Goal: Task Accomplishment & Management: Manage account settings

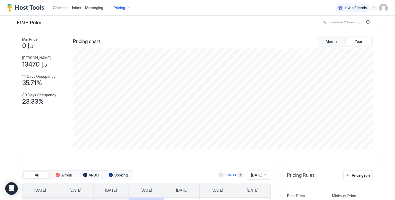
scroll to position [92, 0]
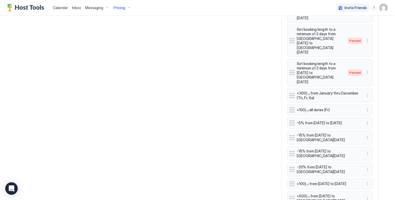
scroll to position [442, 0]
click at [365, 180] on button "More options" at bounding box center [367, 183] width 6 height 6
click at [370, 165] on span "Edit" at bounding box center [373, 165] width 6 height 4
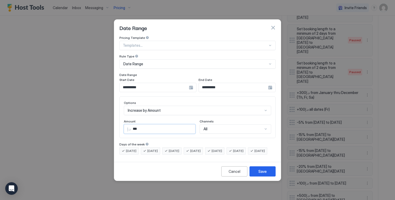
drag, startPoint x: 134, startPoint y: 125, endPoint x: 129, endPoint y: 125, distance: 5.0
click at [131, 125] on input "***" at bounding box center [163, 129] width 64 height 9
type input "***"
click at [259, 174] on div "Save" at bounding box center [262, 171] width 8 height 5
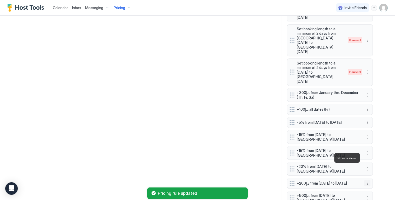
click at [366, 180] on button "More options" at bounding box center [367, 183] width 6 height 6
click at [370, 165] on div "Edit" at bounding box center [370, 165] width 11 height 4
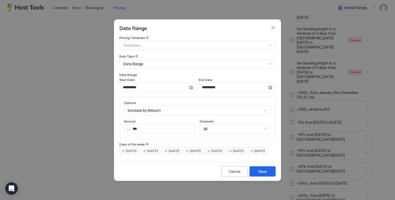
click at [174, 84] on input "**********" at bounding box center [154, 87] width 69 height 9
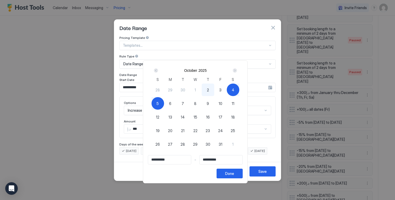
click at [212, 90] on div "2" at bounding box center [208, 90] width 13 height 13
type input "**********"
click at [233, 172] on div "Done" at bounding box center [229, 173] width 9 height 5
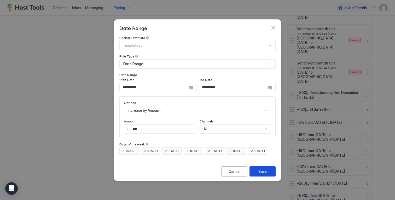
click at [258, 175] on button "Save" at bounding box center [262, 171] width 26 height 10
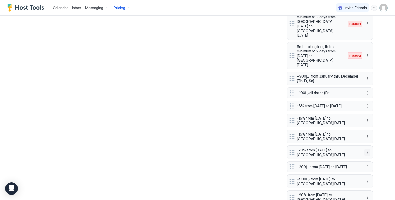
scroll to position [470, 0]
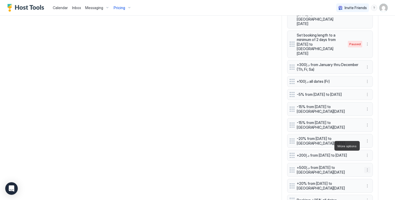
click at [364, 167] on button "More options" at bounding box center [367, 170] width 6 height 6
click at [368, 152] on div "Edit" at bounding box center [370, 153] width 11 height 4
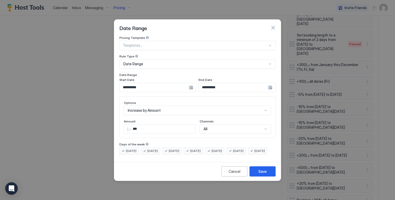
click at [161, 83] on input "**********" at bounding box center [154, 87] width 69 height 9
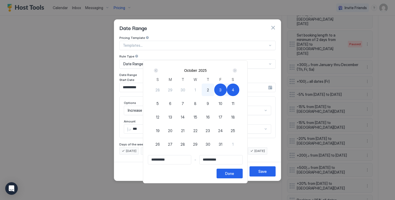
click at [208, 92] on div "2" at bounding box center [208, 90] width 13 height 13
type input "**********"
click at [236, 178] on button "Done" at bounding box center [229, 174] width 26 height 10
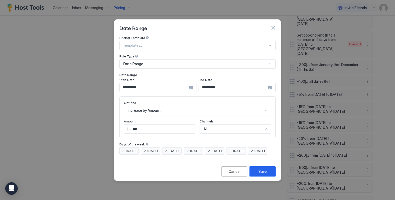
click at [256, 174] on button "Save" at bounding box center [262, 171] width 26 height 10
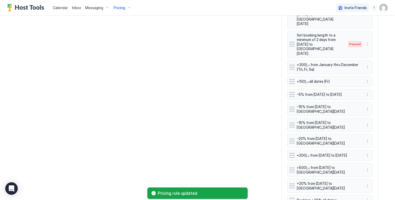
scroll to position [0, 0]
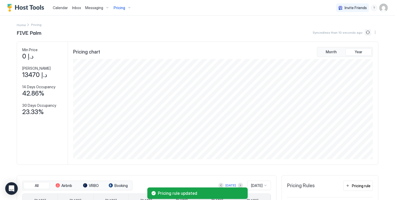
click at [365, 32] on button "Sync prices" at bounding box center [368, 32] width 6 height 6
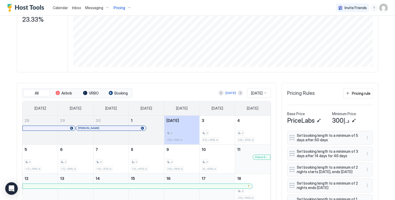
scroll to position [92, 0]
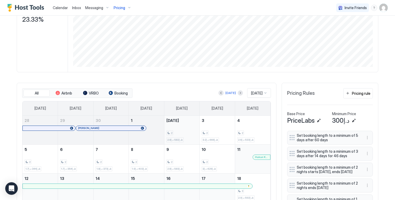
click at [189, 129] on div "2 د.إ582-د.إ2.8k" at bounding box center [181, 130] width 31 height 25
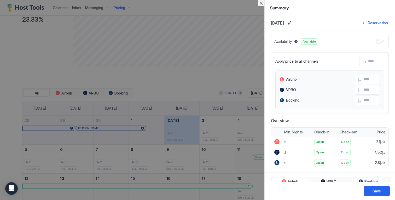
drag, startPoint x: 262, startPoint y: 3, endPoint x: 267, endPoint y: 6, distance: 5.3
click at [263, 3] on button "Close" at bounding box center [261, 3] width 6 height 6
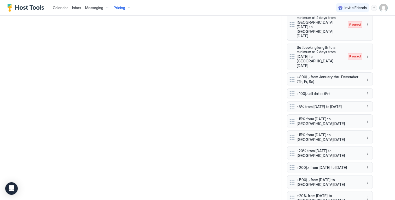
scroll to position [471, 0]
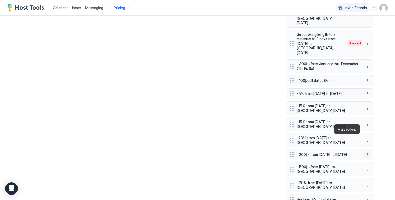
click at [365, 151] on button "More options" at bounding box center [367, 154] width 6 height 6
click at [369, 137] on div "Edit" at bounding box center [370, 136] width 11 height 4
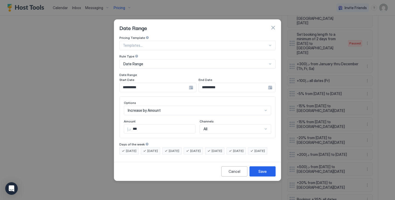
scroll to position [489, 0]
click at [193, 84] on div "**********" at bounding box center [157, 87] width 77 height 9
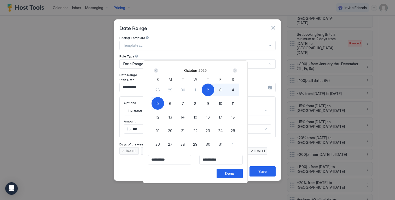
click at [232, 90] on div "4" at bounding box center [233, 90] width 13 height 13
type input "**********"
click at [232, 171] on div "Done" at bounding box center [229, 173] width 9 height 5
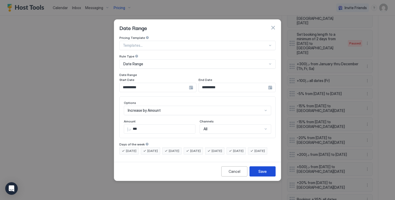
click at [261, 174] on div "Save" at bounding box center [262, 171] width 8 height 5
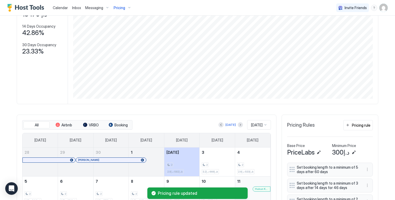
scroll to position [0, 0]
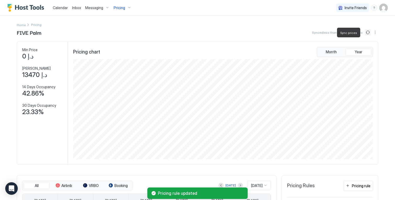
click at [366, 33] on button "Sync prices" at bounding box center [368, 32] width 6 height 6
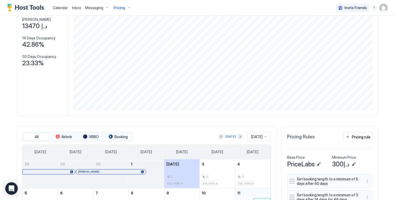
scroll to position [89, 0]
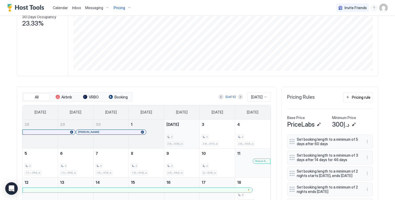
click at [184, 136] on div "2 د.إ526-د.إ2.5k" at bounding box center [181, 134] width 31 height 25
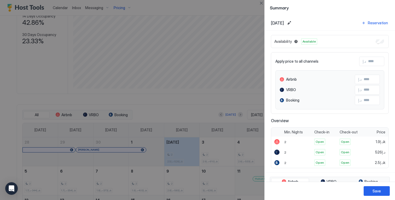
scroll to position [106, 0]
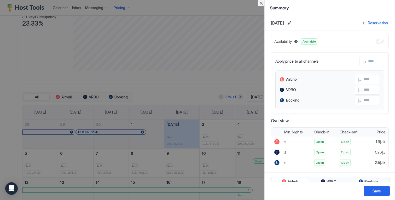
click at [262, 4] on button "Close" at bounding box center [261, 3] width 6 height 6
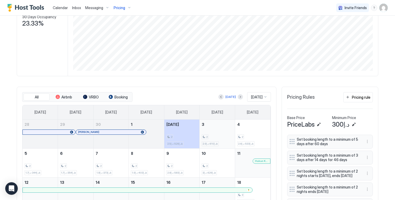
click at [226, 129] on div "2 د.إ610-د.إ2.9k" at bounding box center [217, 134] width 31 height 25
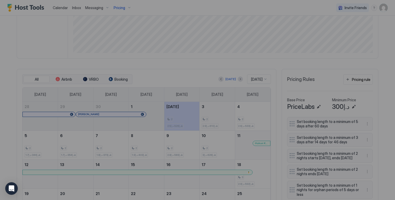
scroll to position [89, 0]
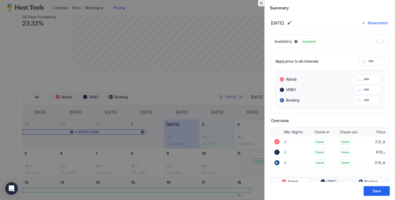
click at [261, 4] on button "Close" at bounding box center [261, 3] width 6 height 6
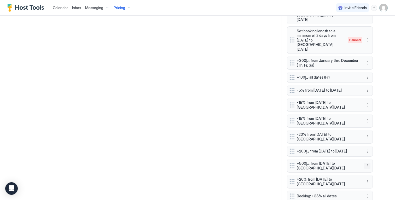
scroll to position [474, 0]
click at [367, 162] on button "More options" at bounding box center [367, 165] width 6 height 6
click at [370, 147] on div "Edit" at bounding box center [370, 149] width 11 height 4
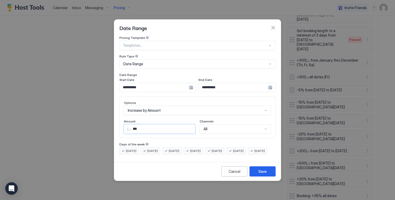
drag, startPoint x: 161, startPoint y: 124, endPoint x: 55, endPoint y: 105, distance: 107.7
click at [81, 112] on div "**********" at bounding box center [197, 100] width 395 height 200
type input "***"
click at [270, 170] on div "Cancel Save" at bounding box center [197, 171] width 167 height 19
click at [266, 174] on div "Save" at bounding box center [262, 171] width 8 height 5
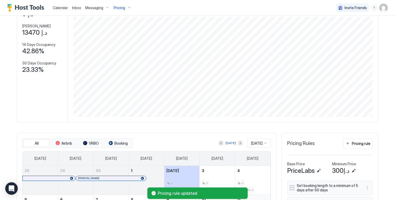
scroll to position [0, 0]
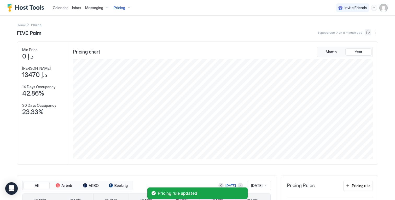
click at [365, 33] on button "Sync prices" at bounding box center [368, 32] width 6 height 6
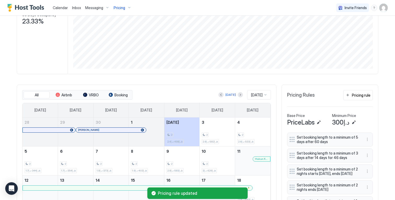
scroll to position [92, 0]
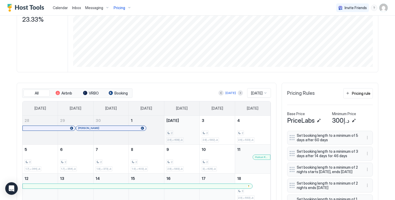
click at [192, 136] on div "2" at bounding box center [181, 133] width 31 height 5
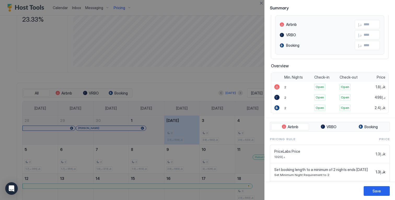
scroll to position [65, 0]
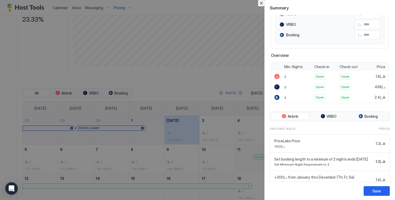
click at [261, 3] on button "Close" at bounding box center [261, 3] width 6 height 6
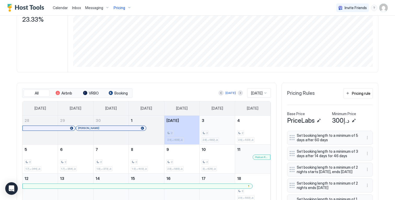
click at [218, 125] on div "2 د.إ582-د.إ2.8k" at bounding box center [217, 130] width 31 height 25
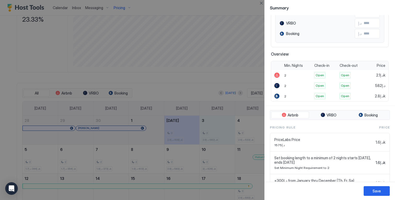
scroll to position [90, 0]
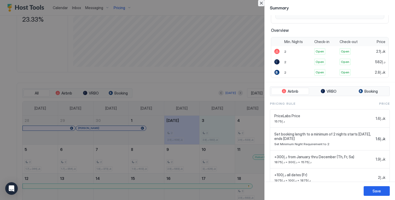
click at [260, 2] on button "Close" at bounding box center [261, 3] width 6 height 6
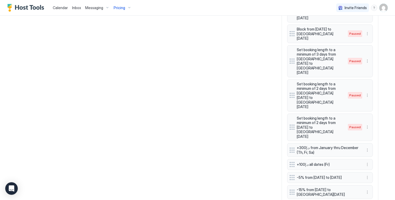
scroll to position [543, 0]
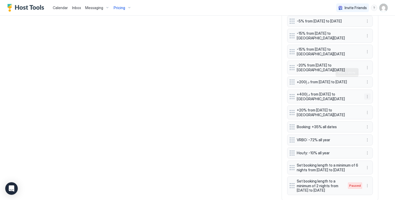
click at [366, 93] on button "More options" at bounding box center [367, 96] width 6 height 6
click at [369, 81] on div "Edit" at bounding box center [370, 80] width 11 height 4
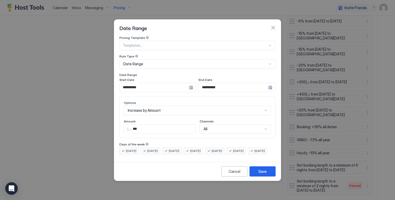
drag, startPoint x: 168, startPoint y: 125, endPoint x: 91, endPoint y: 115, distance: 77.3
click at [104, 118] on div "**********" at bounding box center [197, 100] width 395 height 200
type input "***"
click at [271, 175] on button "Save" at bounding box center [262, 171] width 26 height 10
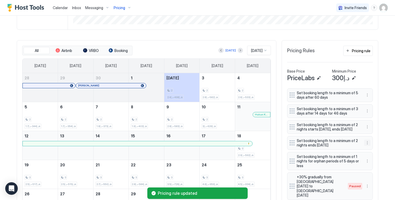
scroll to position [141, 0]
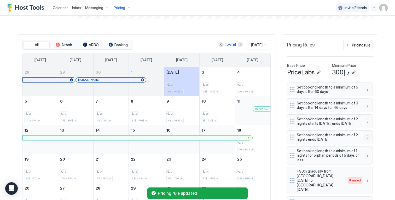
click at [366, 140] on button "More options" at bounding box center [367, 137] width 6 height 6
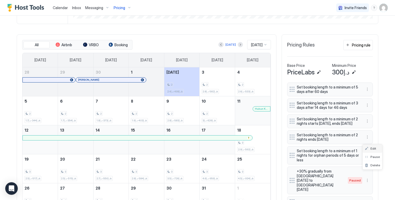
click at [369, 146] on div "Edit" at bounding box center [372, 148] width 20 height 8
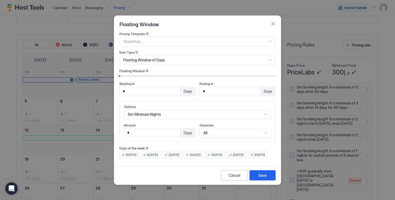
drag, startPoint x: 142, startPoint y: 130, endPoint x: 87, endPoint y: 123, distance: 55.1
click at [90, 123] on div "Floating Window Pricing Template Templates... Rule Type Floating Window of Days…" at bounding box center [197, 100] width 395 height 200
type input "*"
click at [258, 177] on div "Save" at bounding box center [262, 175] width 8 height 5
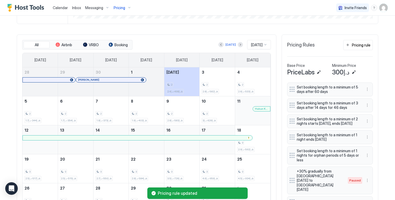
scroll to position [0, 0]
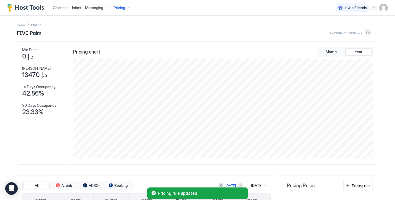
click at [365, 34] on button "Sync prices" at bounding box center [368, 32] width 6 height 6
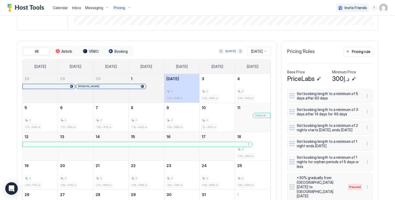
scroll to position [144, 0]
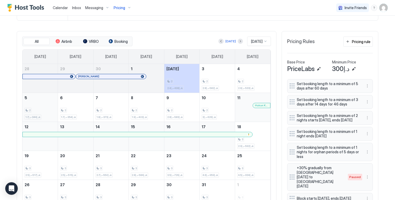
click at [43, 113] on div "2" at bounding box center [40, 110] width 31 height 5
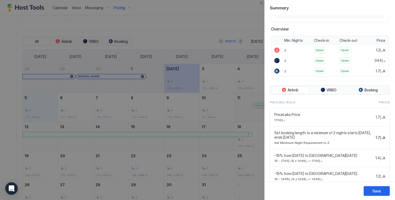
scroll to position [93, 0]
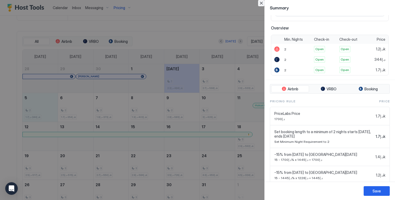
click at [260, 3] on button "Close" at bounding box center [261, 3] width 6 height 6
